Goal: Submit feedback/report problem: Submit feedback/report problem

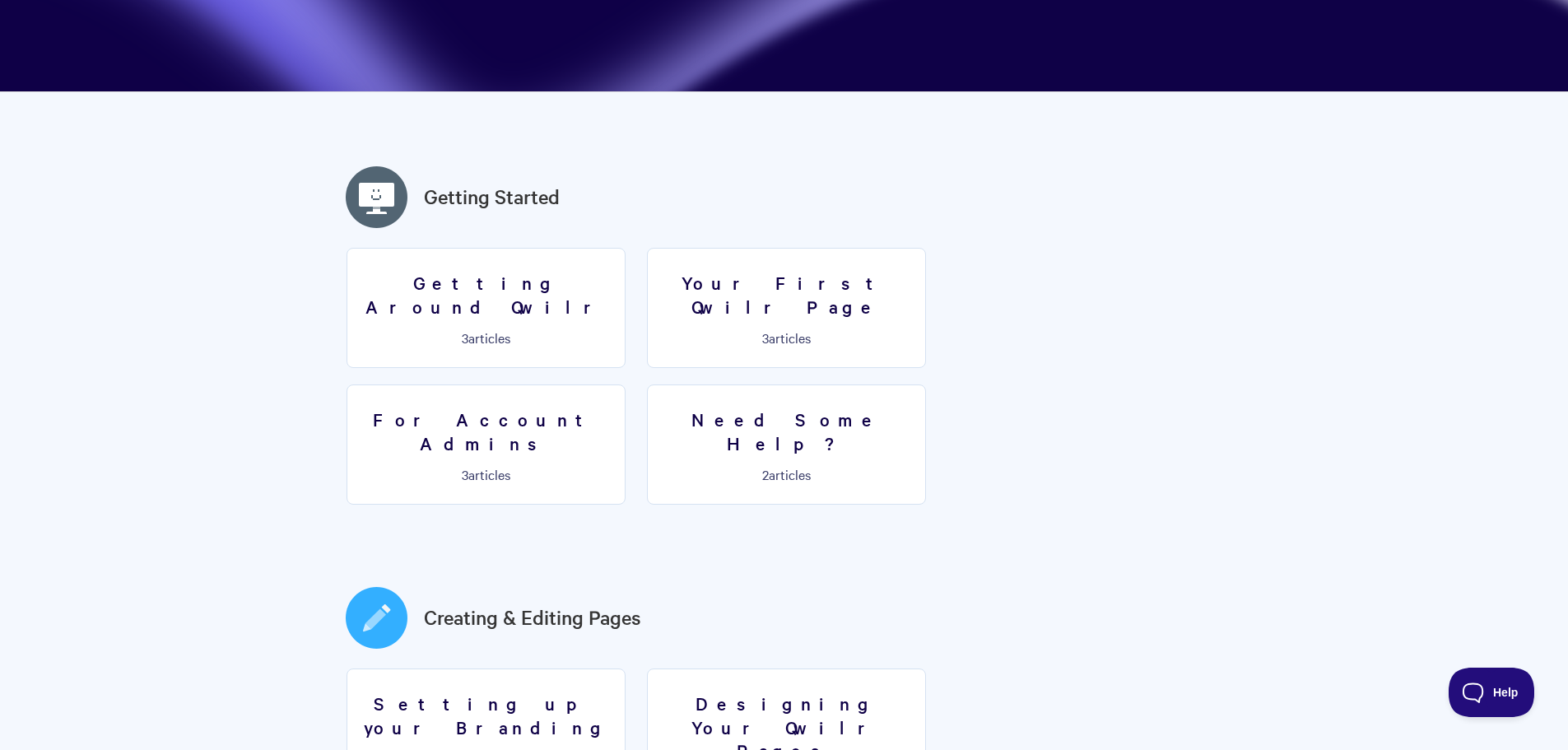
scroll to position [330, 0]
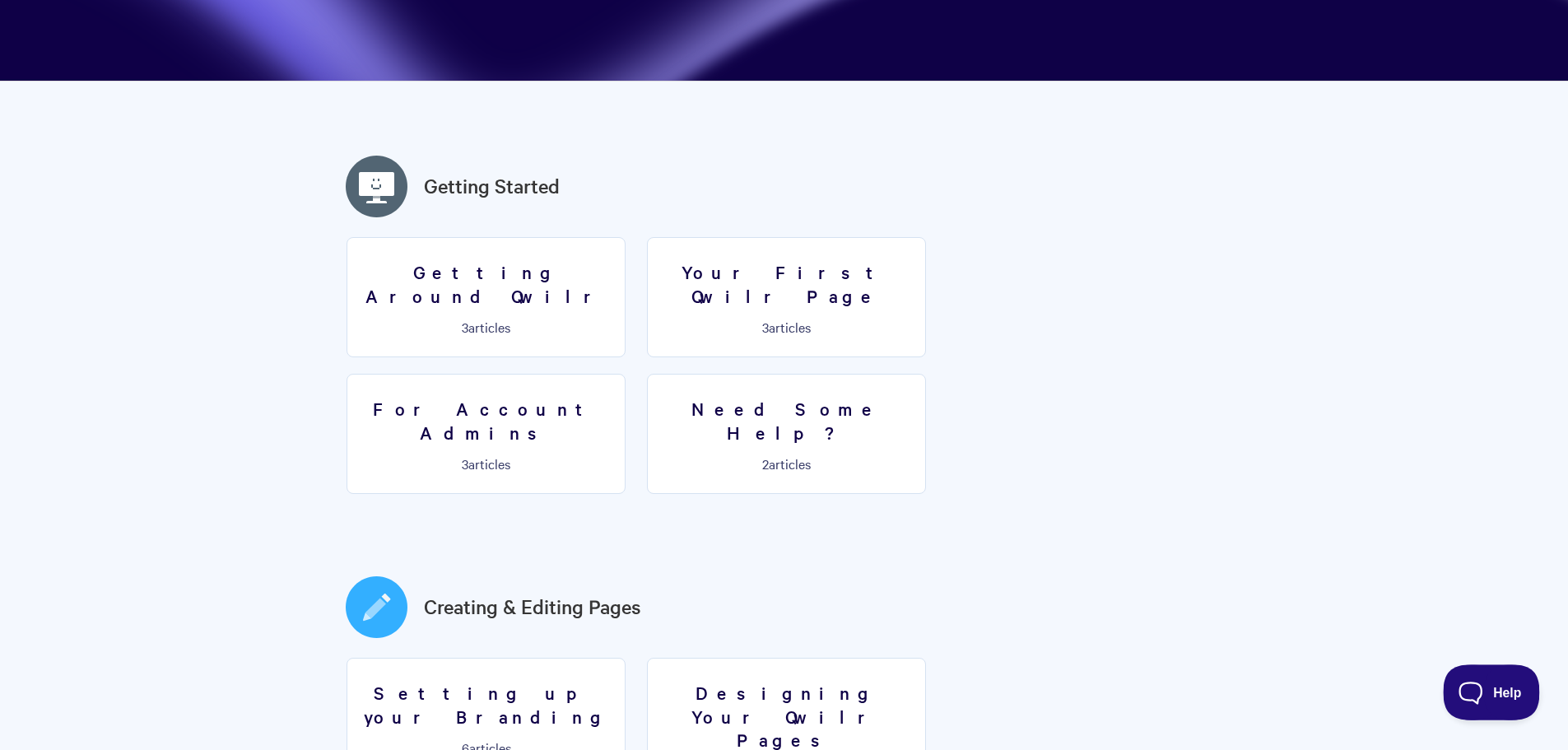
click at [1486, 689] on span "Help" at bounding box center [1486, 689] width 86 height 12
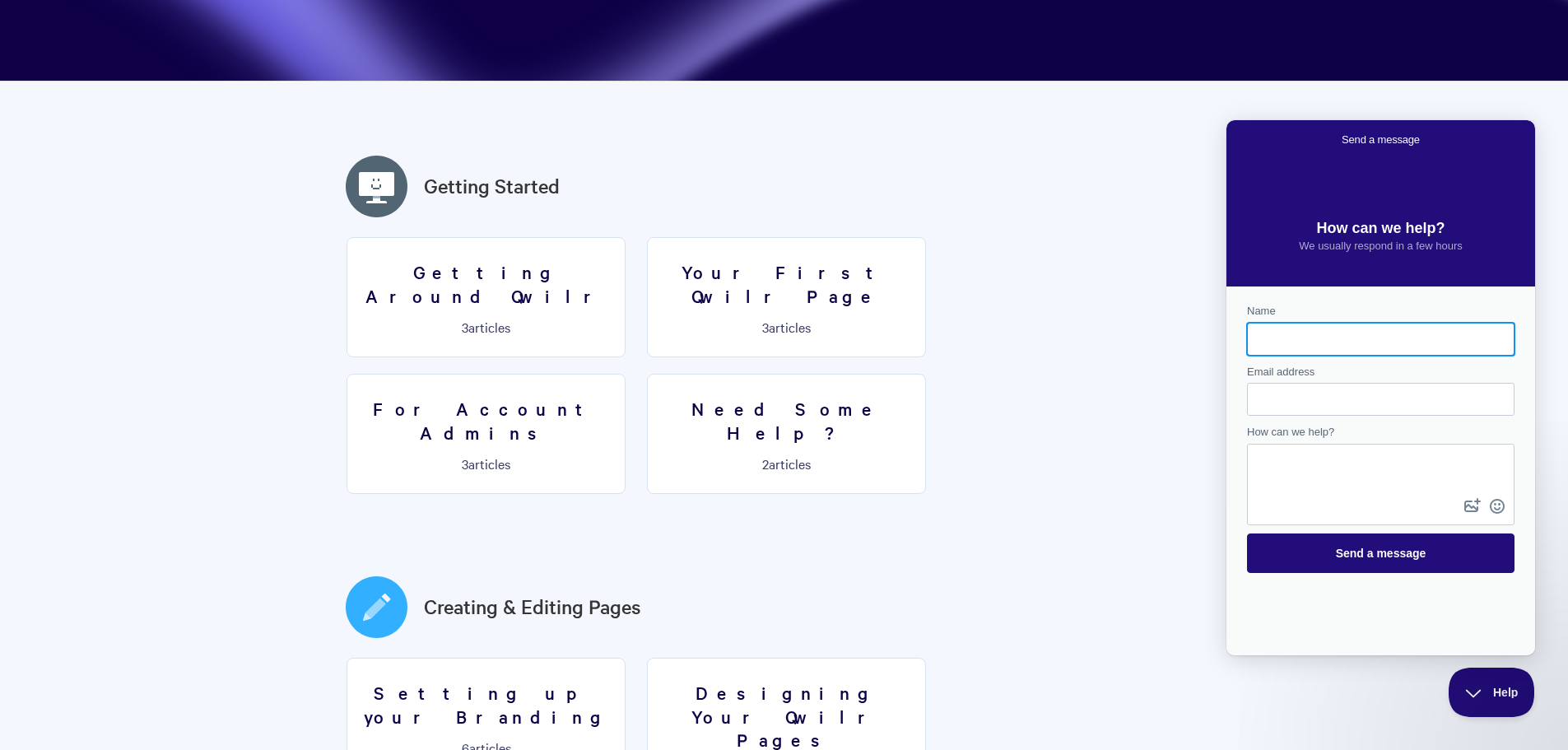
scroll to position [0, 0]
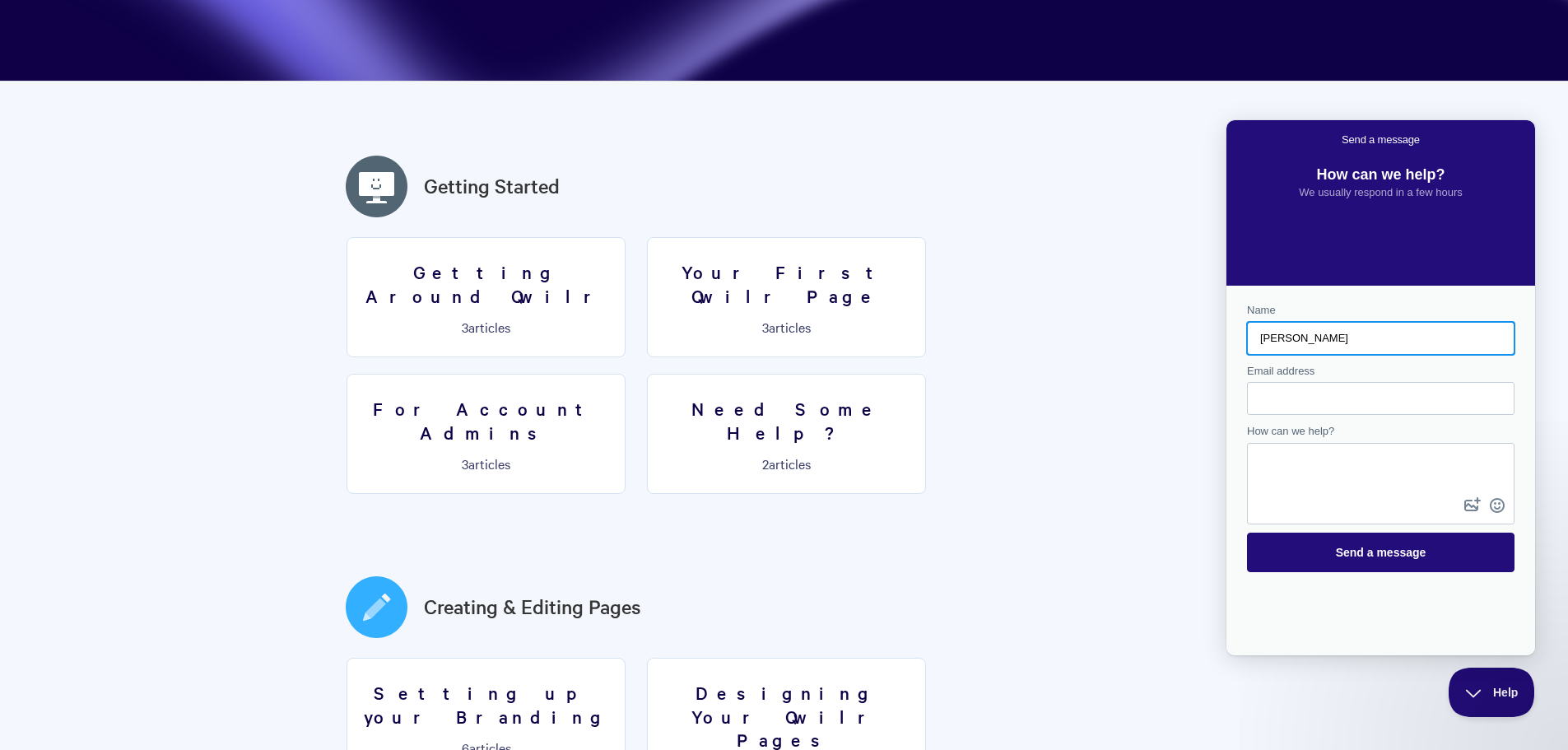
type input "Daniel Kitt"
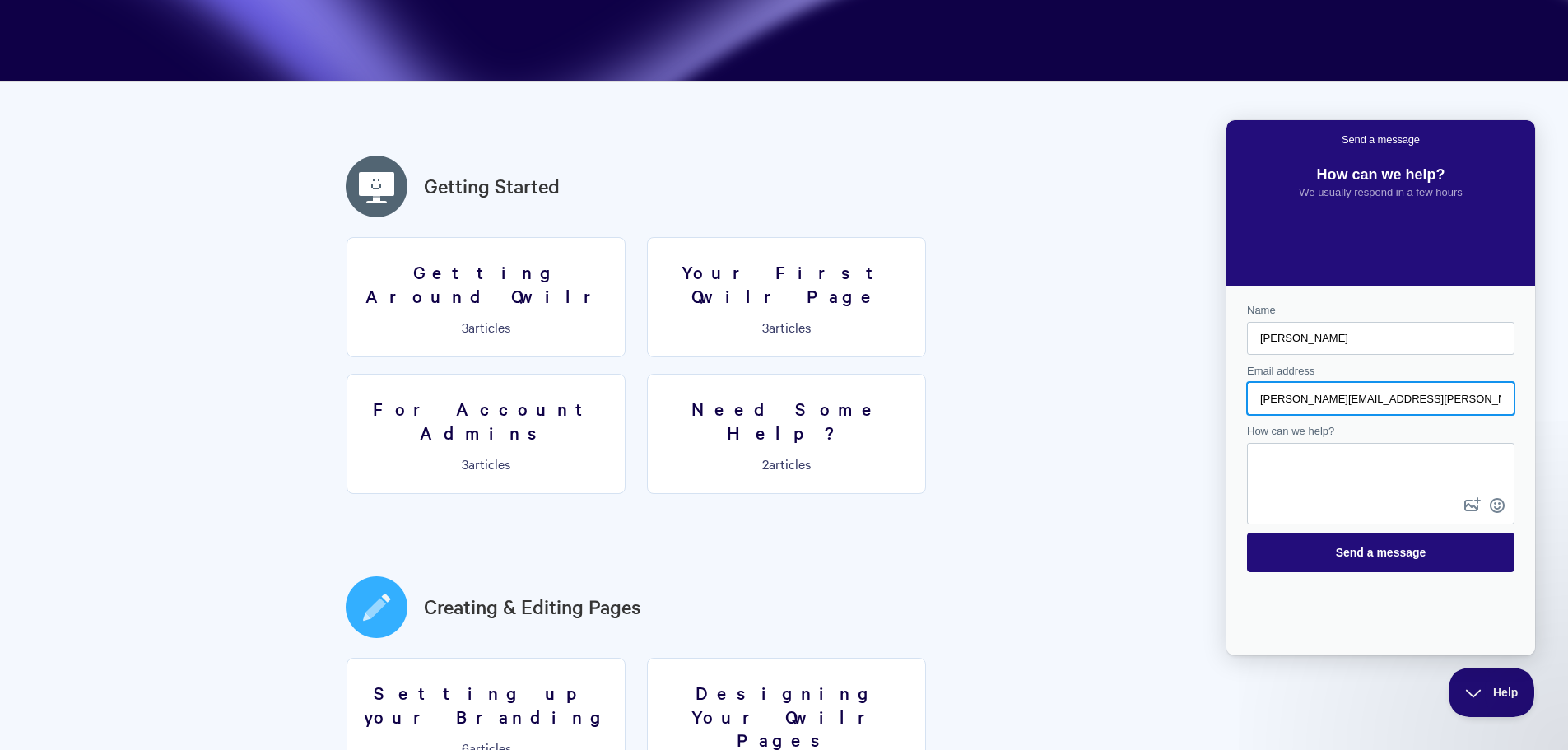
type input "dan.kitt@athenaboard.com"
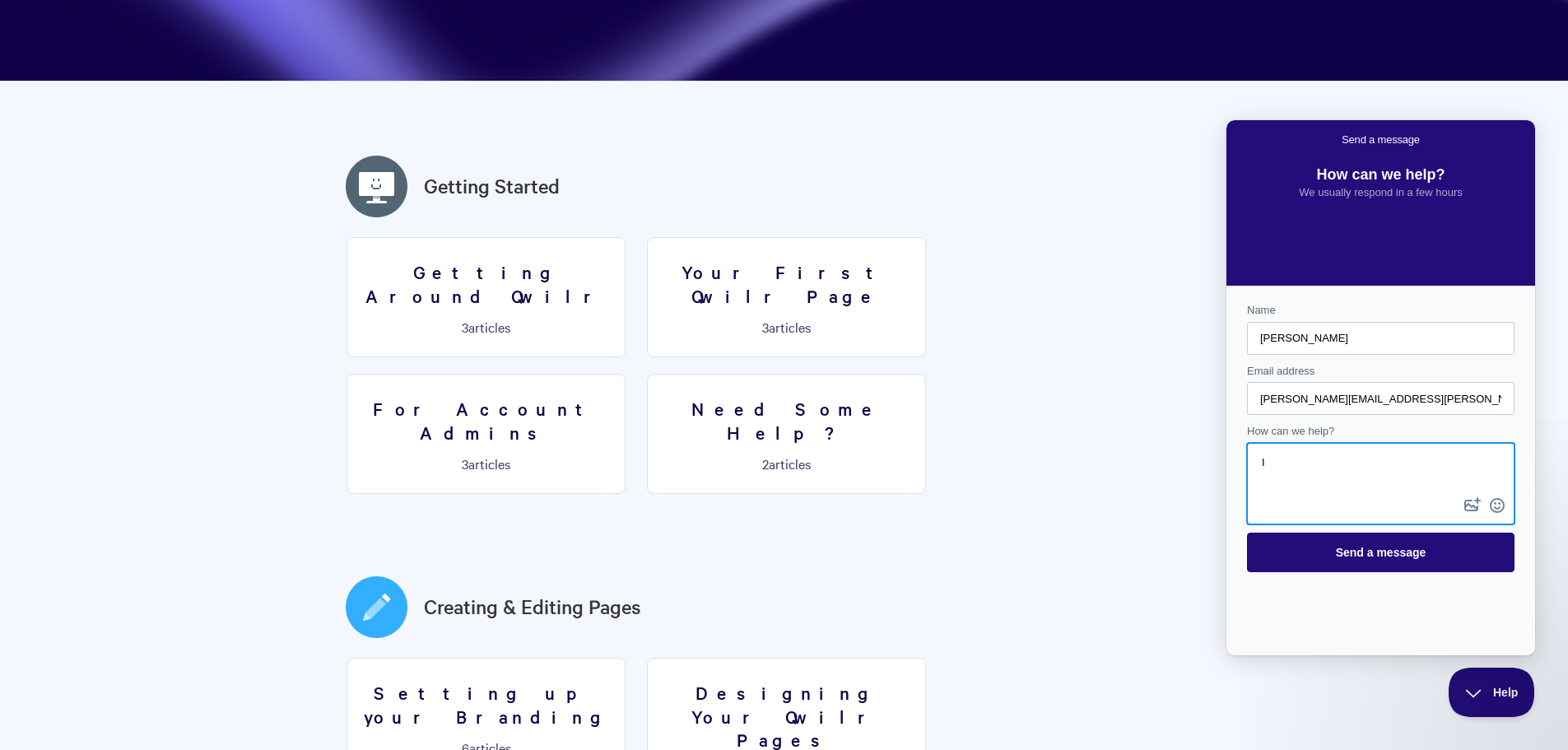
type textarea "I"
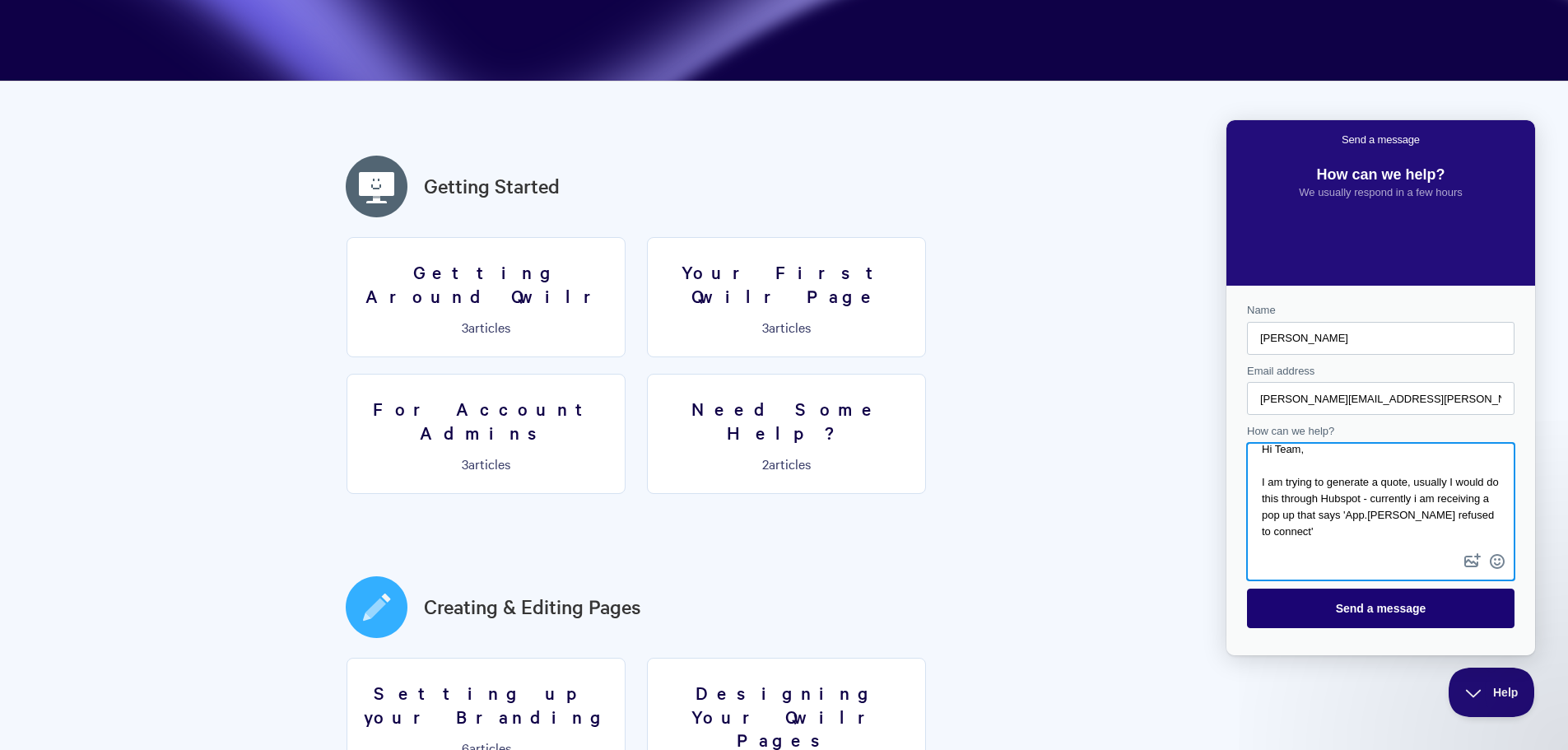
scroll to position [14, 0]
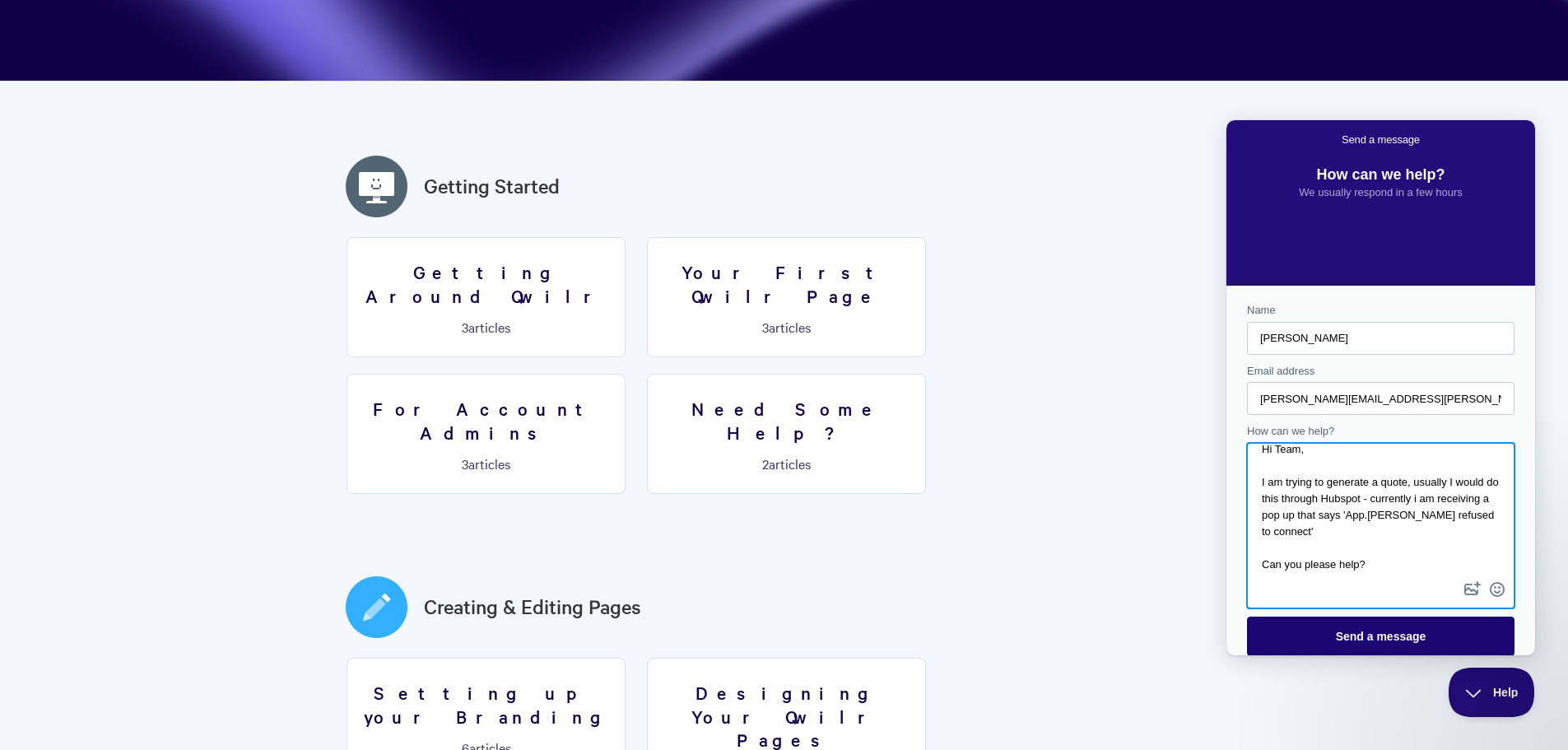
type textarea "Hi Team, I am trying to generate a quote, usually I would do this through Hubsp…"
click at [1343, 636] on span "Send a message" at bounding box center [1381, 636] width 91 height 14
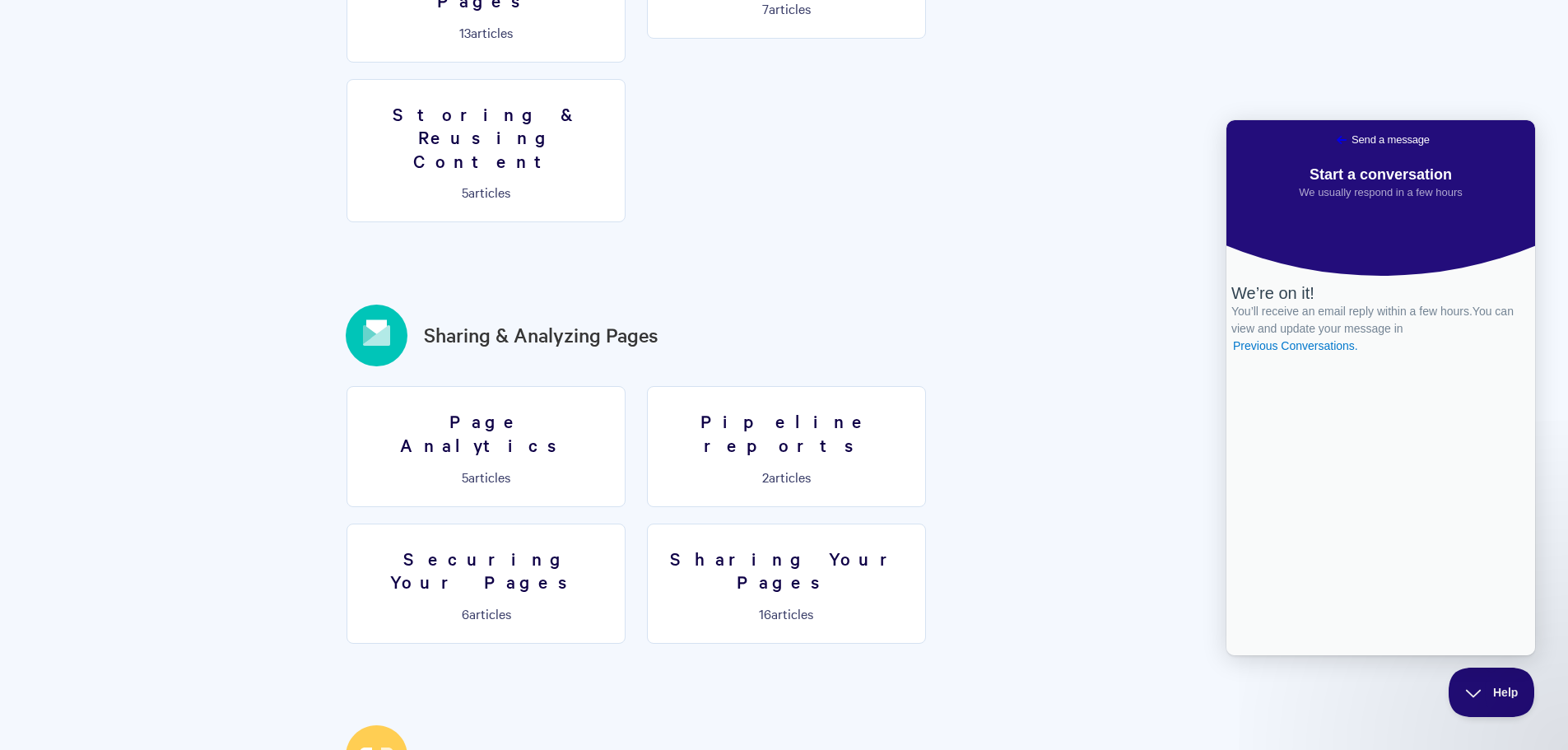
scroll to position [1728, 0]
